Goal: Transaction & Acquisition: Purchase product/service

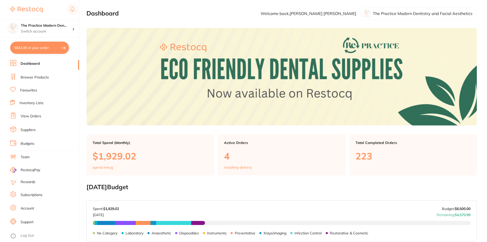
click at [39, 76] on link "Browse Products" at bounding box center [35, 77] width 28 height 5
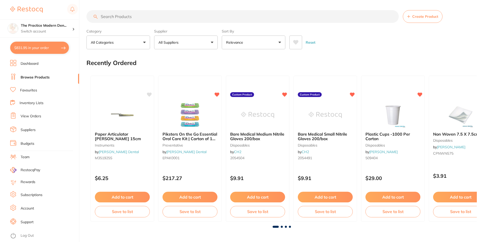
click at [146, 17] on input "search" at bounding box center [242, 16] width 312 height 13
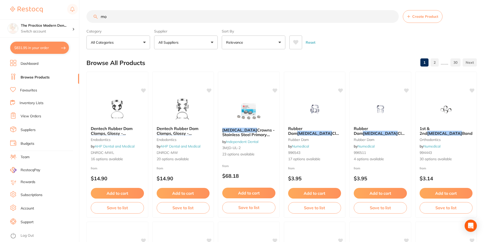
type input "m"
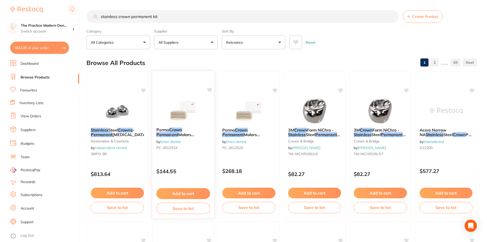
type input "stainless crown permanent kit"
click at [178, 120] on img at bounding box center [182, 111] width 33 height 26
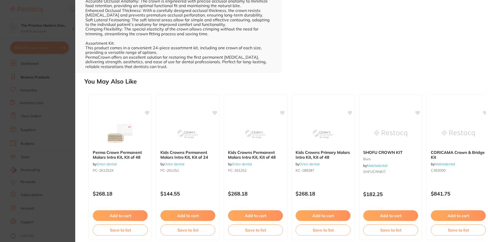
scroll to position [216, 0]
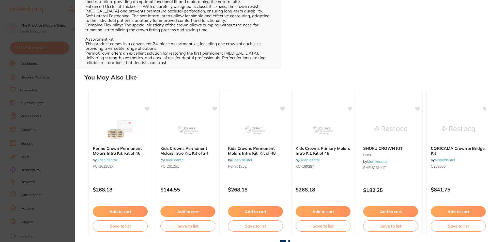
click at [289, 241] on span at bounding box center [289, 241] width 2 height 2
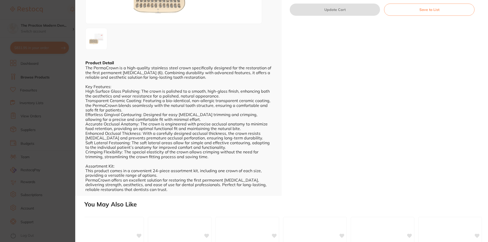
scroll to position [0, 0]
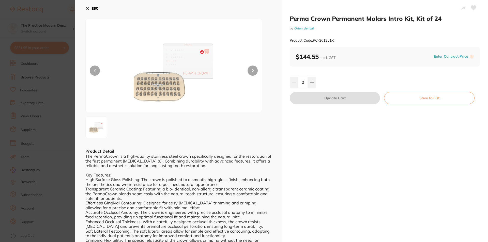
click at [87, 8] on icon at bounding box center [87, 8] width 3 height 3
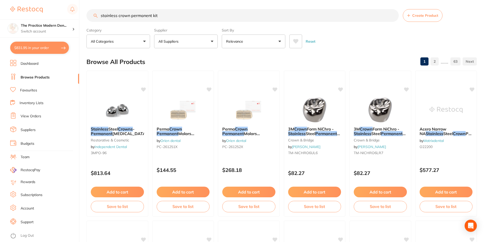
drag, startPoint x: 168, startPoint y: 16, endPoint x: 131, endPoint y: 17, distance: 36.6
click at [131, 17] on input "stainless crown permanent kit" at bounding box center [242, 15] width 312 height 13
click at [127, 130] on em "Crowns" at bounding box center [125, 128] width 15 height 5
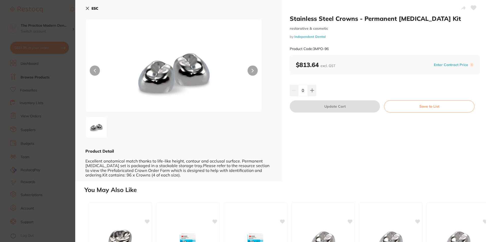
click at [87, 8] on icon at bounding box center [87, 8] width 3 height 3
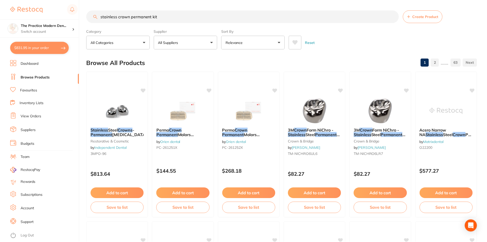
scroll to position [1, 0]
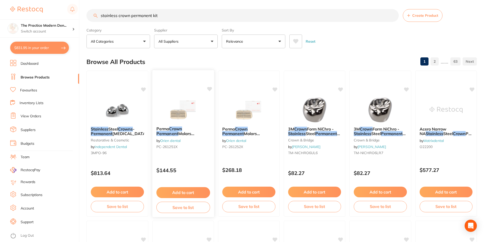
click at [179, 118] on img at bounding box center [182, 110] width 33 height 26
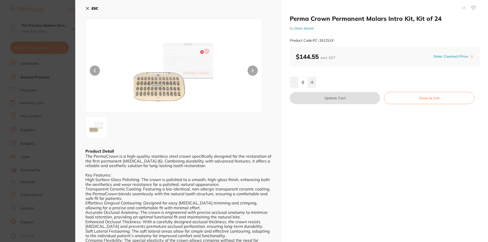
click at [257, 71] on div at bounding box center [173, 66] width 177 height 94
click at [254, 71] on button at bounding box center [253, 71] width 10 height 10
click at [253, 71] on icon at bounding box center [253, 70] width 2 height 3
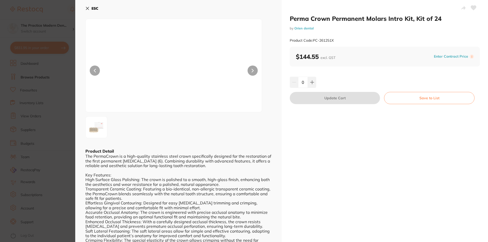
drag, startPoint x: 179, startPoint y: 86, endPoint x: 178, endPoint y: 103, distance: 16.8
click at [179, 86] on img at bounding box center [174, 72] width 106 height 80
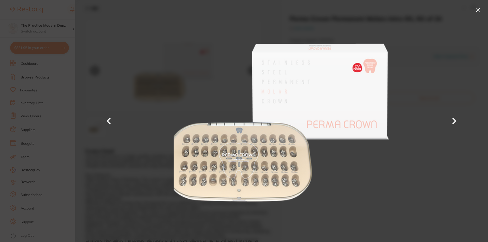
click at [479, 9] on button at bounding box center [478, 10] width 8 height 8
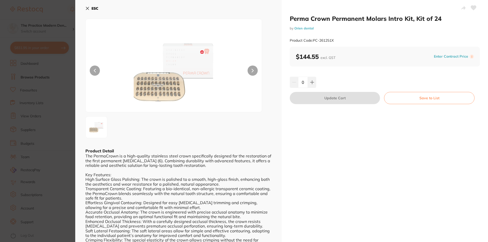
click at [88, 8] on icon at bounding box center [87, 8] width 4 height 4
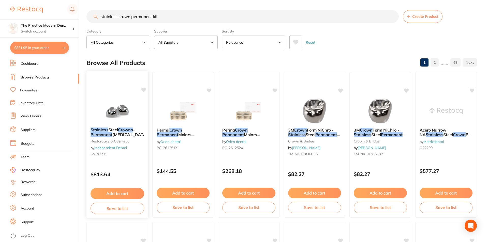
click at [120, 133] on span "[MEDICAL_DATA]" at bounding box center [129, 134] width 35 height 5
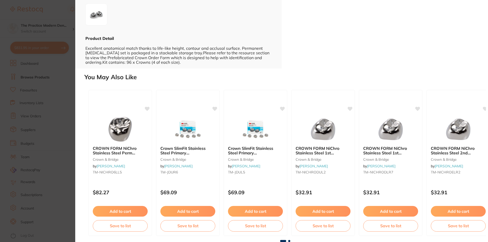
click at [288, 241] on span at bounding box center [289, 241] width 2 height 2
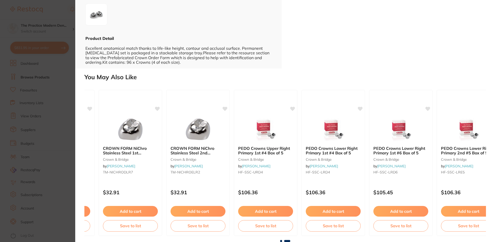
scroll to position [0, 280]
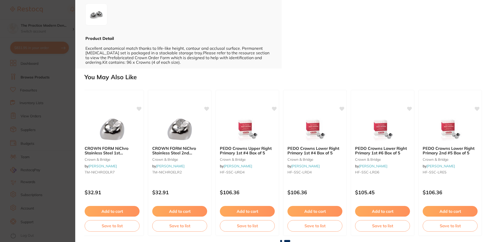
click at [281, 241] on span at bounding box center [281, 241] width 2 height 2
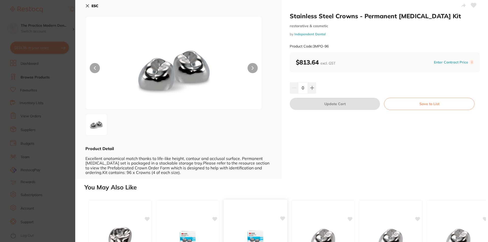
scroll to position [0, 0]
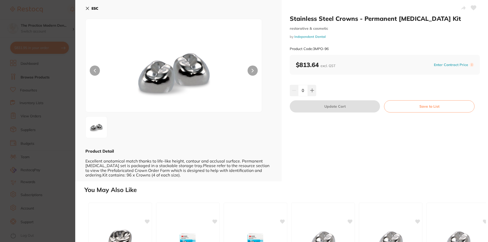
click at [86, 8] on icon at bounding box center [87, 8] width 4 height 4
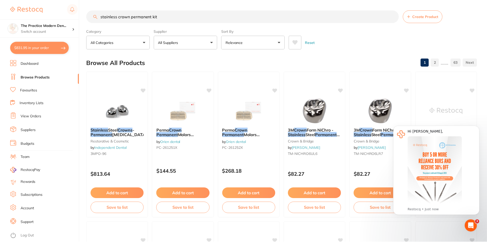
scroll to position [0, 0]
click at [477, 126] on icon "Dismiss notification" at bounding box center [477, 127] width 3 height 3
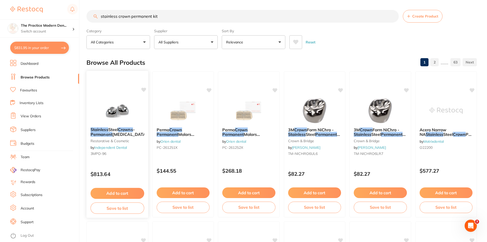
click at [120, 194] on button "Add to cart" at bounding box center [118, 193] width 54 height 11
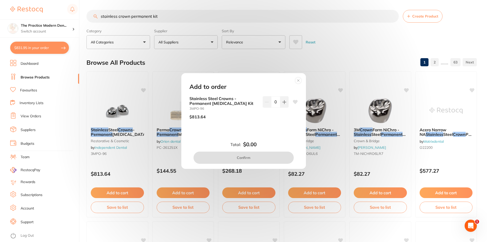
scroll to position [0, 0]
click at [280, 107] on button at bounding box center [284, 101] width 8 height 11
type input "1"
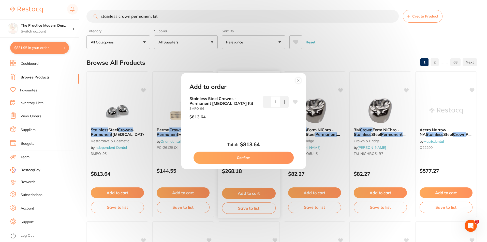
click at [263, 158] on button "Confirm" at bounding box center [243, 158] width 100 height 12
